Goal: Check status: Check status

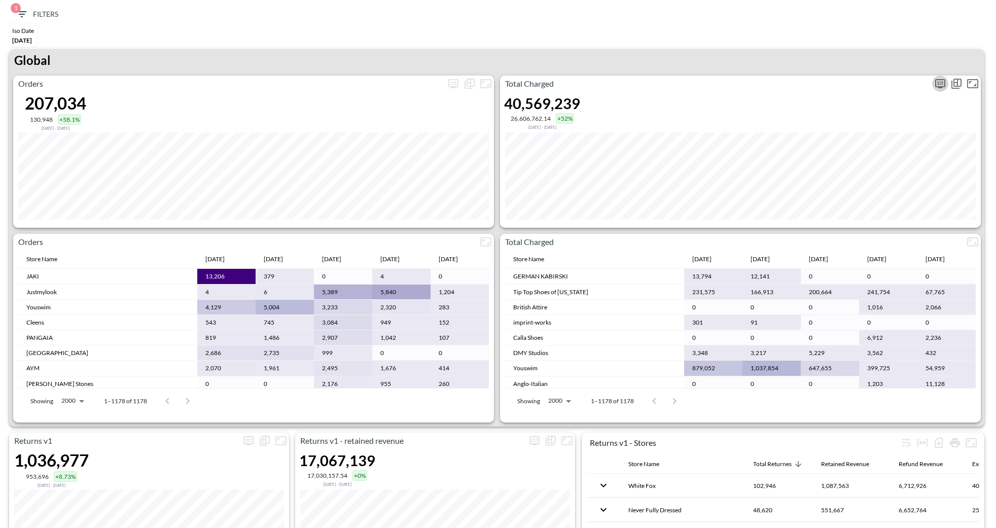
click at [944, 85] on icon "more" at bounding box center [940, 83] width 10 height 9
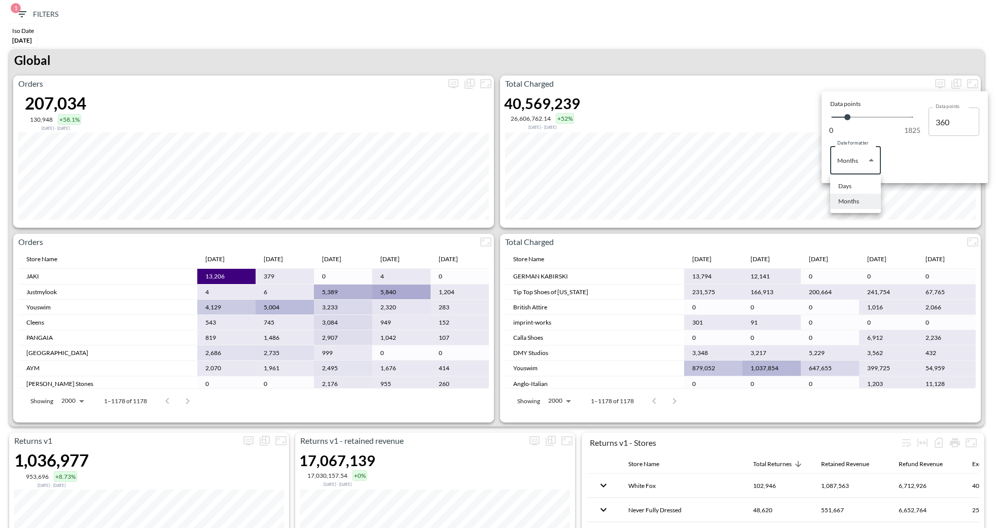
click at [845, 165] on body "BI.P.EYE, Interactive Analytics Dashboards 1 Filters Iso Date May 01, 2025 Retu…" at bounding box center [498, 264] width 996 height 528
click at [847, 191] on li "Days" at bounding box center [855, 186] width 51 height 15
type input "Days"
click at [771, 66] on div at bounding box center [498, 264] width 996 height 528
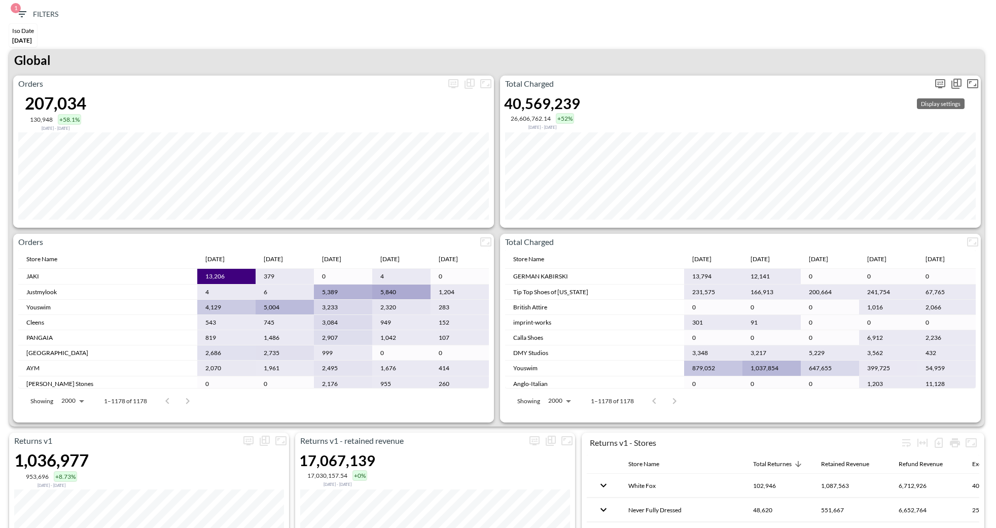
click at [942, 82] on icon "more" at bounding box center [940, 84] width 12 height 12
click at [870, 167] on body "BI.P.EYE, Interactive Analytics Dashboards 1 Filters Iso Date May 01, 2025 Retu…" at bounding box center [498, 264] width 996 height 528
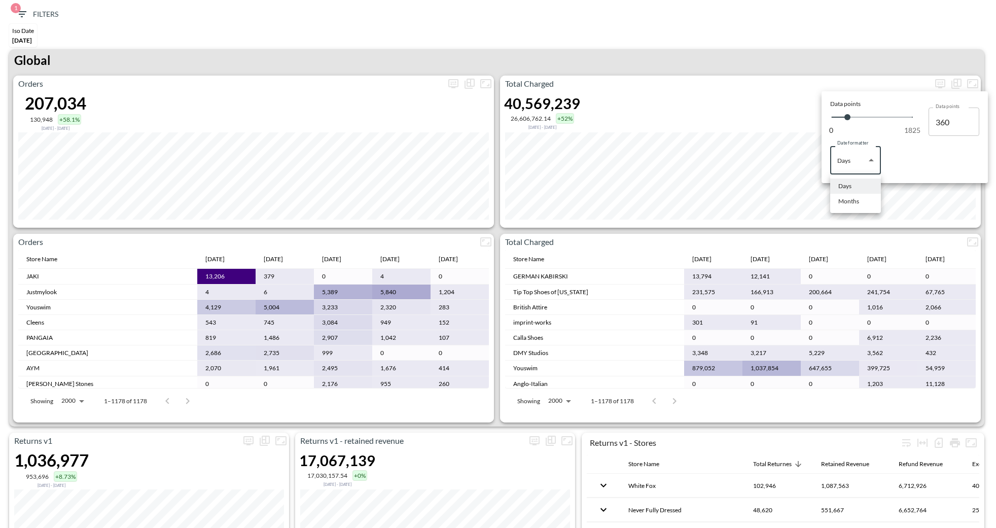
click at [863, 200] on li "Months" at bounding box center [855, 201] width 51 height 15
type input "Months"
click at [830, 38] on div at bounding box center [498, 264] width 996 height 528
